Goal: Task Accomplishment & Management: Manage account settings

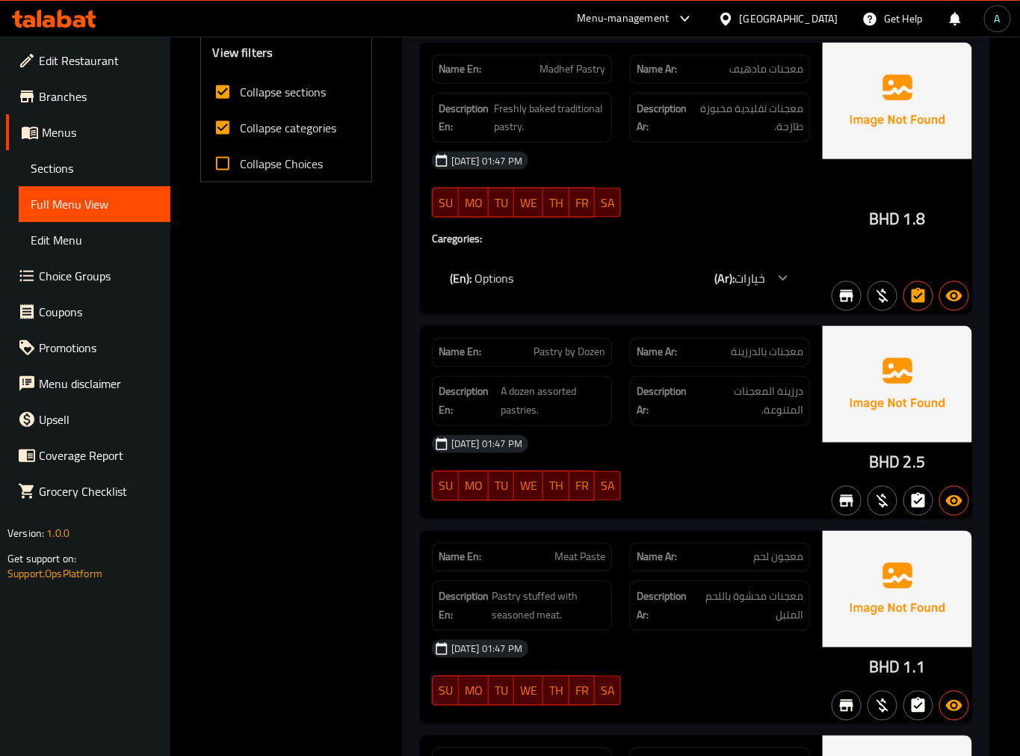
scroll to position [466, 0]
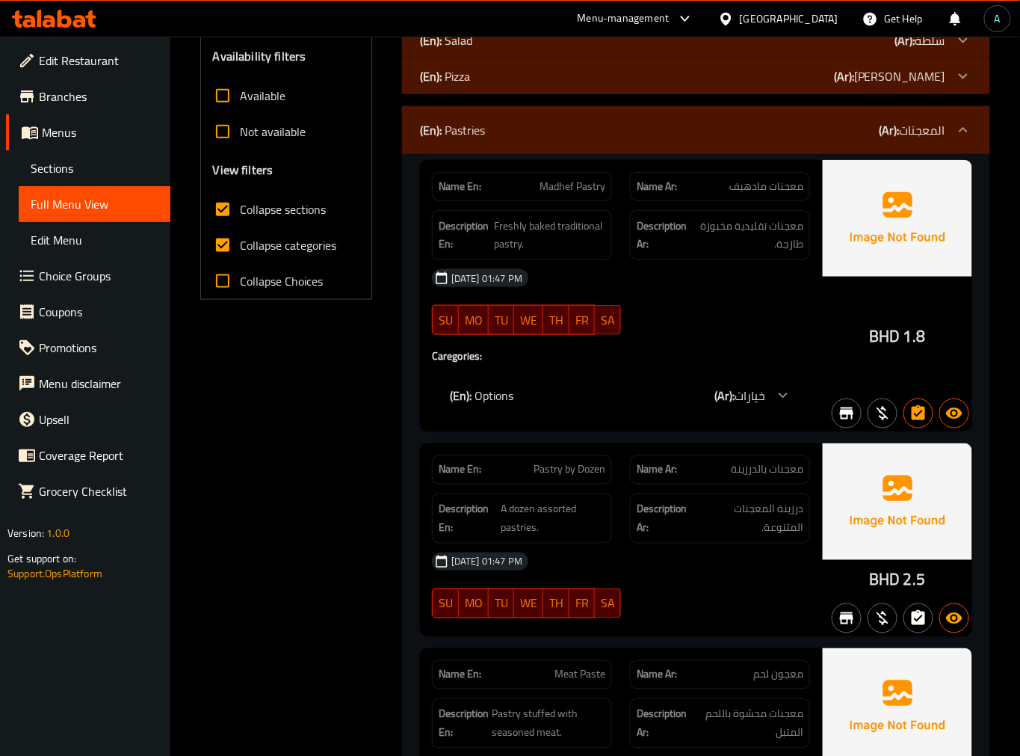
click at [256, 228] on label "Collapse categories" at bounding box center [271, 245] width 132 height 36
click at [241, 228] on input "Collapse categories" at bounding box center [223, 245] width 36 height 36
checkbox input "false"
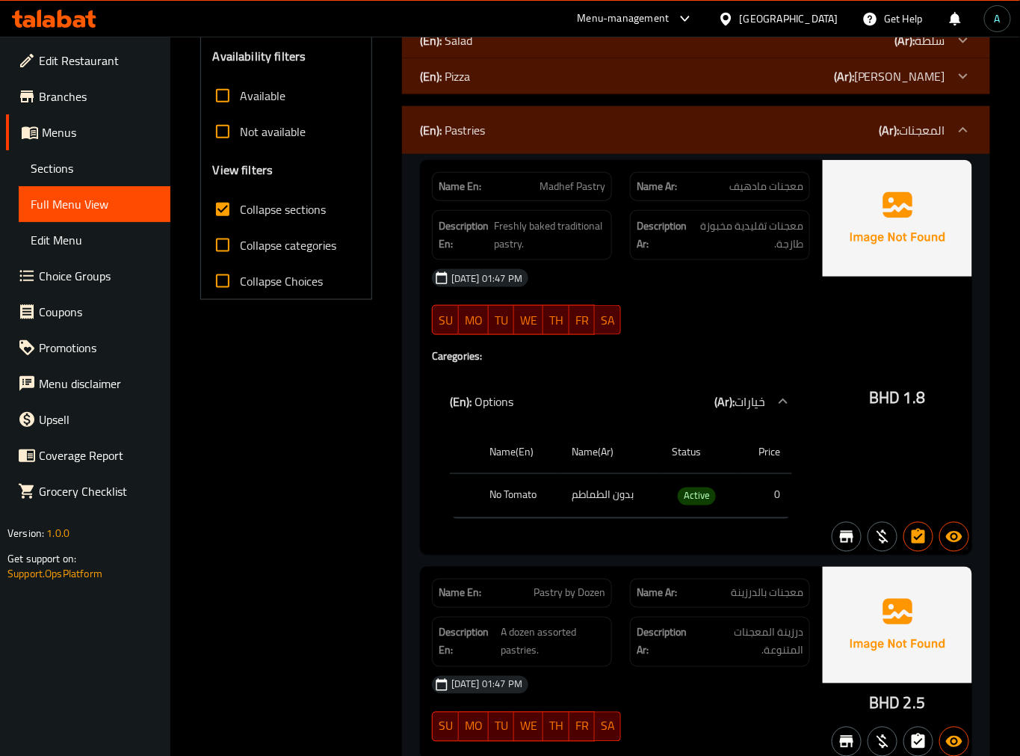
click at [274, 211] on span "Collapse sections" at bounding box center [284, 209] width 86 height 18
click at [241, 211] on input "Collapse sections" at bounding box center [223, 209] width 36 height 36
checkbox input "false"
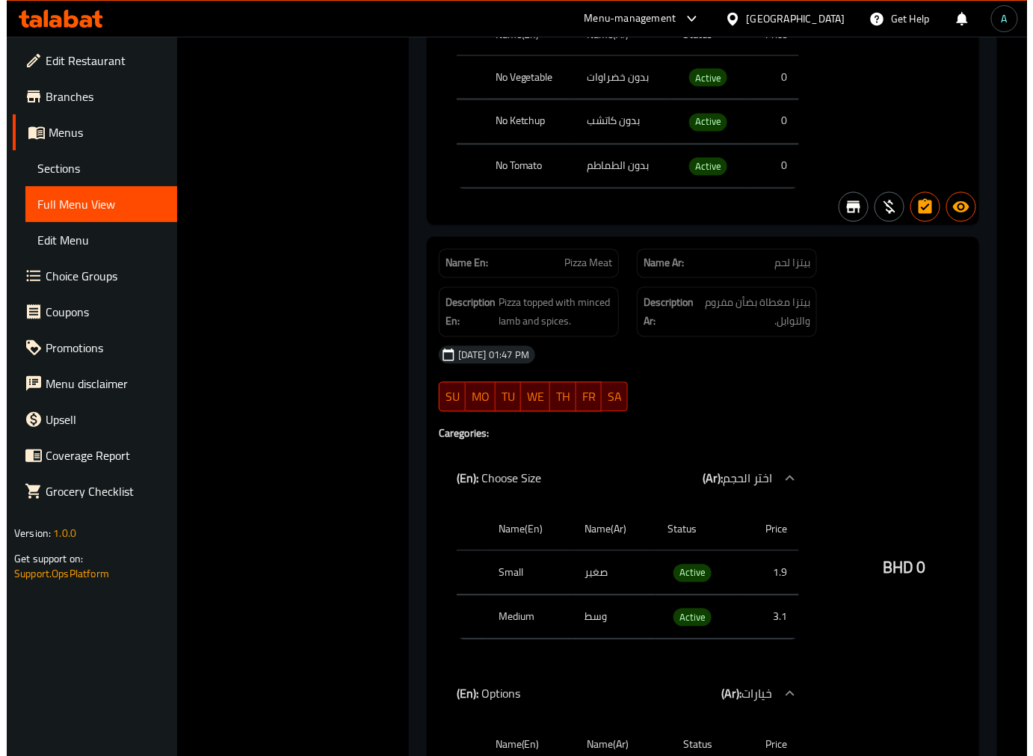
scroll to position [0, 0]
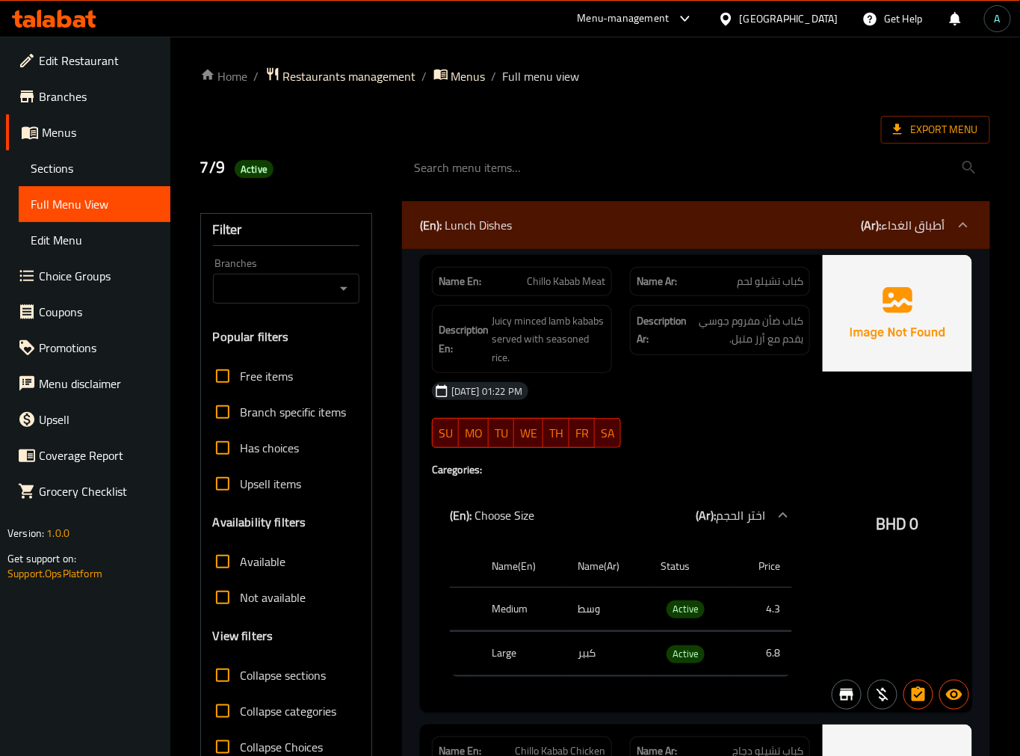
click at [368, 173] on h2 "7/9 Active" at bounding box center [292, 167] width 184 height 22
click at [931, 152] on input "search" at bounding box center [696, 168] width 588 height 38
click at [930, 135] on span "Export Menu" at bounding box center [935, 129] width 85 height 19
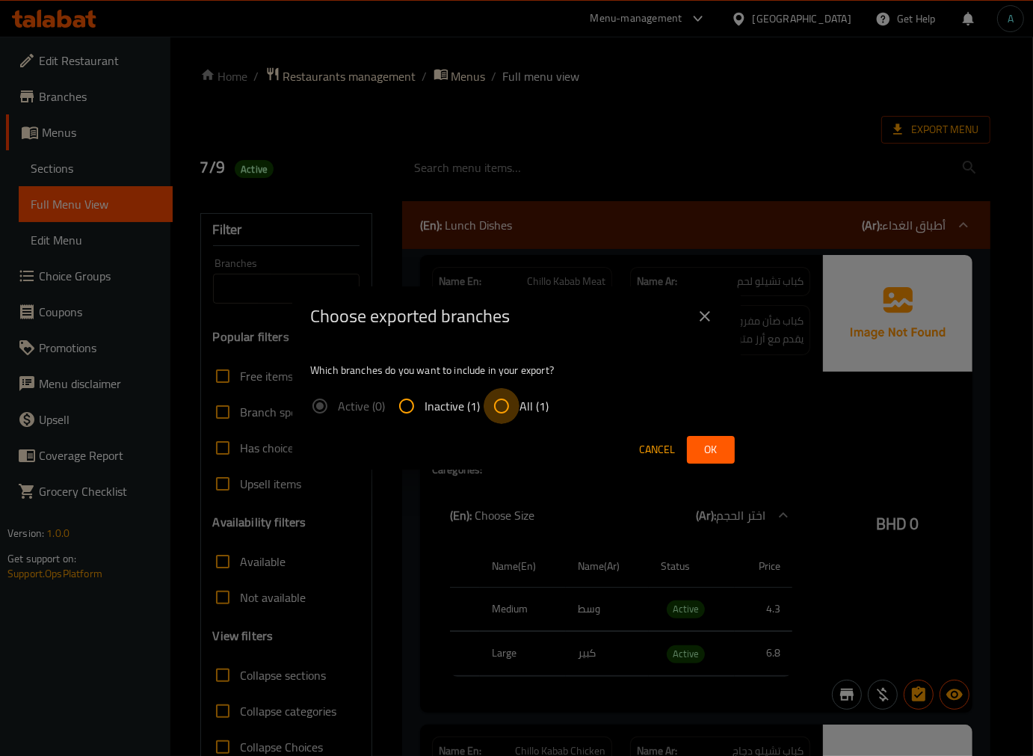
click at [516, 409] on input "All (1)" at bounding box center [502, 406] width 36 height 36
radio input "true"
click at [706, 440] on span "Ok" at bounding box center [711, 449] width 24 height 19
